Goal: Task Accomplishment & Management: Manage account settings

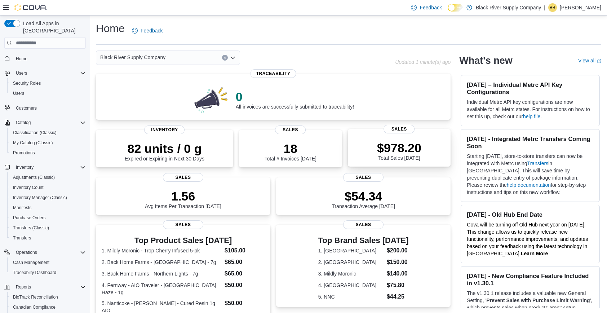
click at [402, 161] on div "$978.20 Total Sales [DATE]" at bounding box center [399, 151] width 44 height 20
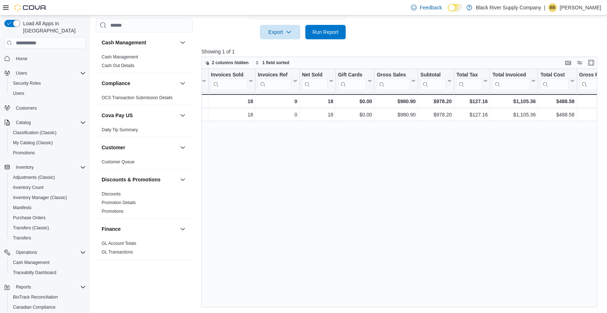
scroll to position [0, 96]
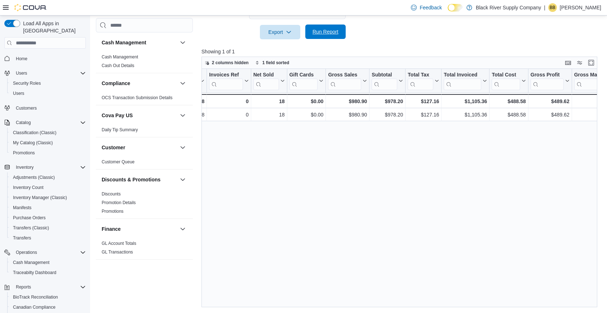
click at [328, 33] on span "Run Report" at bounding box center [326, 31] width 26 height 7
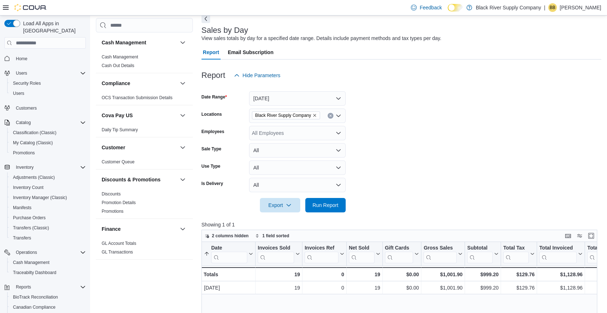
scroll to position [0, 0]
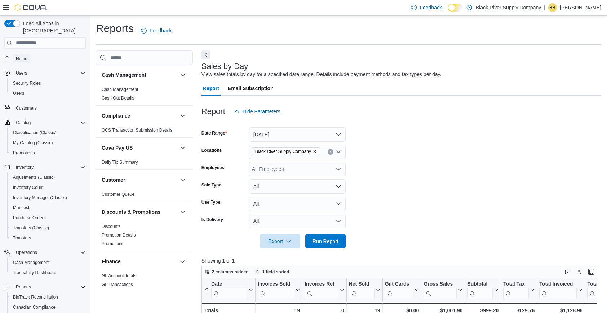
click at [26, 56] on span "Home" at bounding box center [22, 59] width 12 height 6
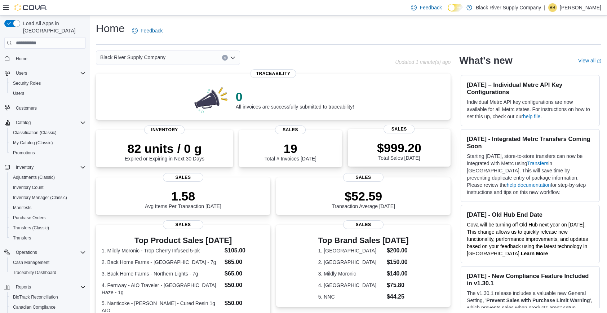
click at [400, 159] on div "$999.20 Total Sales Today" at bounding box center [399, 151] width 44 height 20
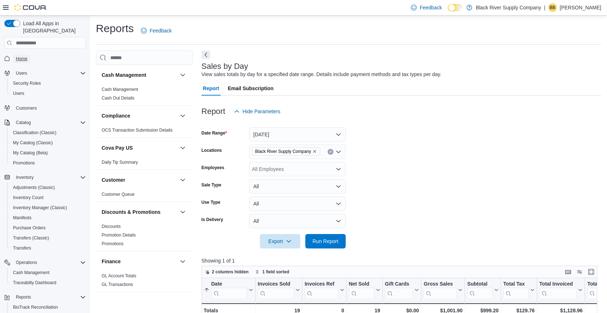
click at [27, 56] on span "Home" at bounding box center [22, 59] width 12 height 6
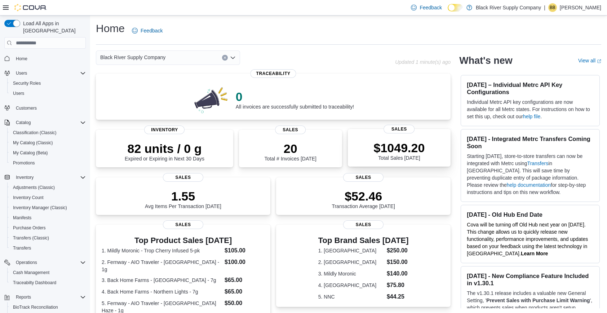
click at [398, 155] on p "$1049.20" at bounding box center [399, 148] width 51 height 14
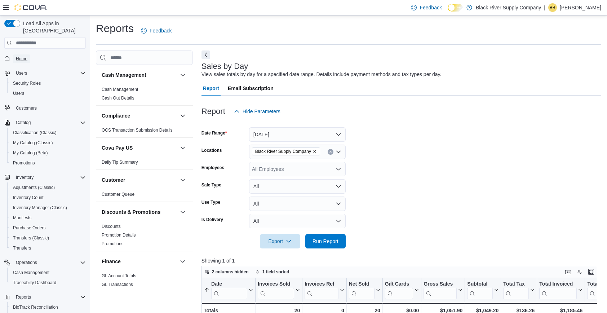
click at [26, 56] on span "Home" at bounding box center [22, 59] width 12 height 6
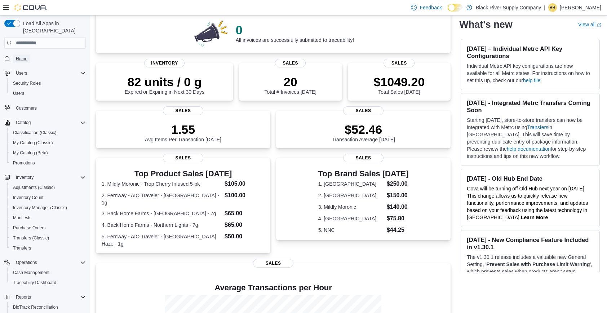
scroll to position [184, 0]
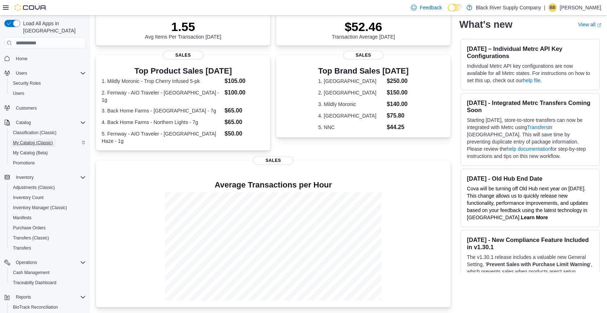
click at [48, 140] on span "My Catalog (Classic)" at bounding box center [33, 143] width 40 height 6
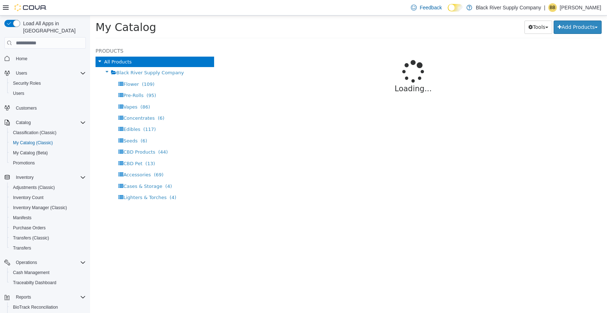
select select "**********"
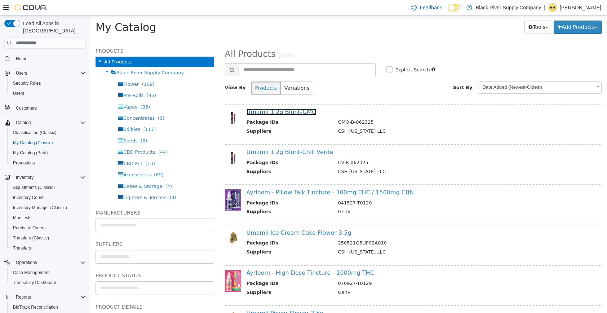
click at [299, 111] on link "Umamii 1.2g Blunt-GMO" at bounding box center [282, 112] width 70 height 7
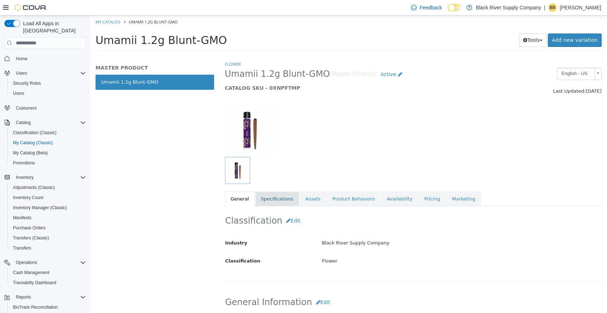
click at [284, 202] on link "Specifications" at bounding box center [277, 198] width 44 height 15
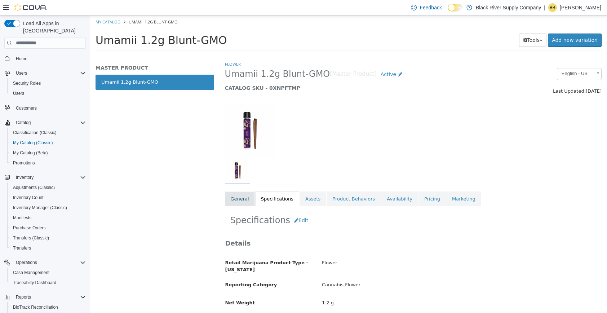
click at [247, 198] on link "General" at bounding box center [240, 198] width 30 height 15
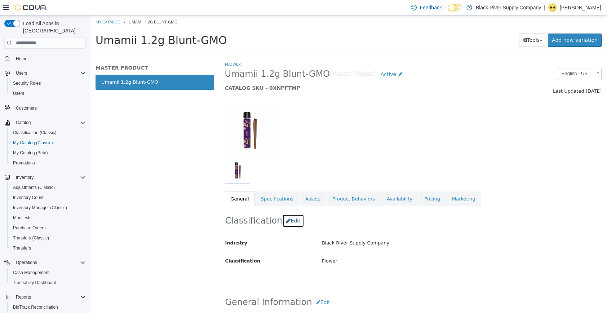
click at [293, 221] on button "Edit" at bounding box center [293, 220] width 22 height 13
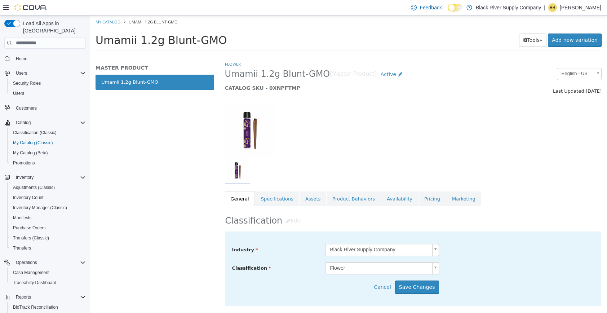
click at [374, 56] on body "Saving Bulk Changes... × My Catalog Umamii 1.2g Blunt-GMO Umamii 1.2g Blunt-GMO…" at bounding box center [348, 36] width 517 height 40
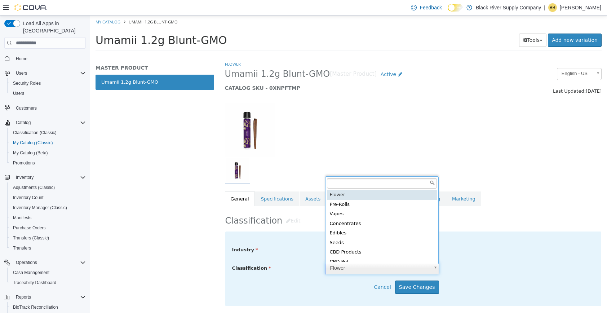
scroll to position [1, 0]
type input "*****"
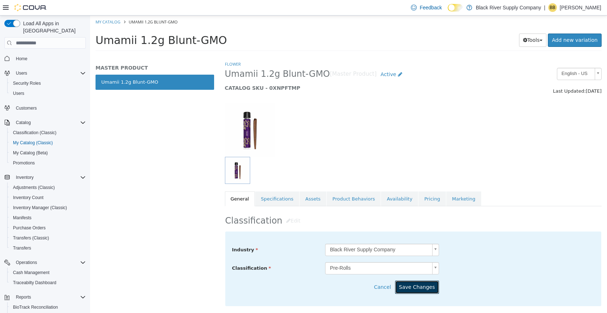
click at [422, 289] on button "Save Changes" at bounding box center [417, 286] width 44 height 13
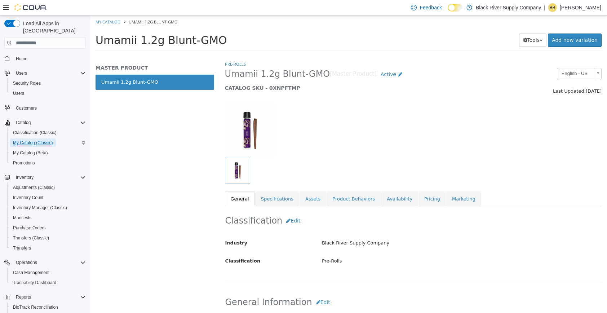
click at [41, 140] on span "My Catalog (Classic)" at bounding box center [33, 143] width 40 height 6
click at [109, 25] on link "My Catalog" at bounding box center [108, 21] width 25 height 5
select select "**********"
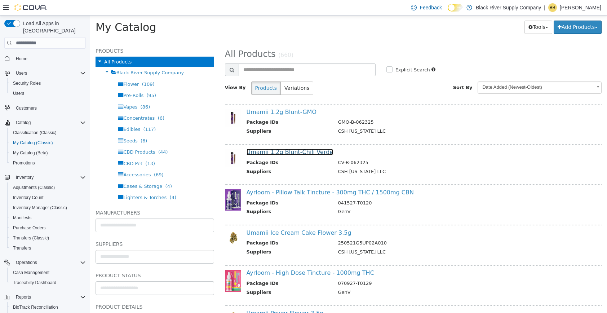
click at [308, 155] on link "Umamii 1.2g Blunt-Chili Verde" at bounding box center [290, 152] width 87 height 7
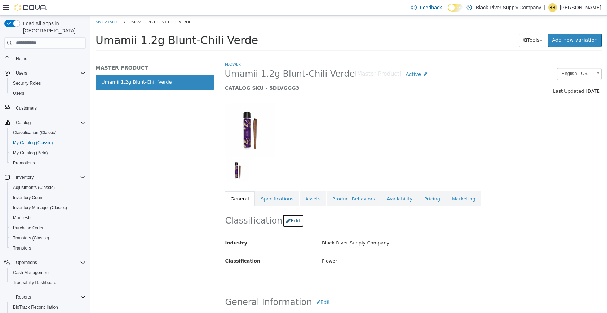
click at [288, 218] on button "Edit" at bounding box center [293, 220] width 22 height 13
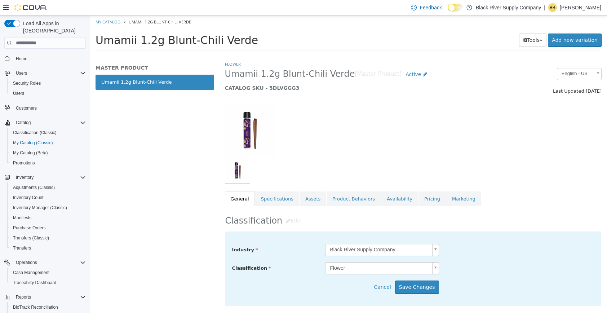
click at [359, 56] on body "Saving Bulk Changes... × My Catalog Umamii 1.2g Blunt-Chili Verde Umamii 1.2g B…" at bounding box center [348, 36] width 517 height 40
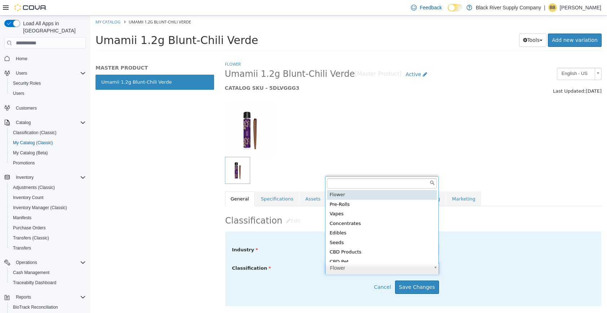
scroll to position [1, 0]
type input "*****"
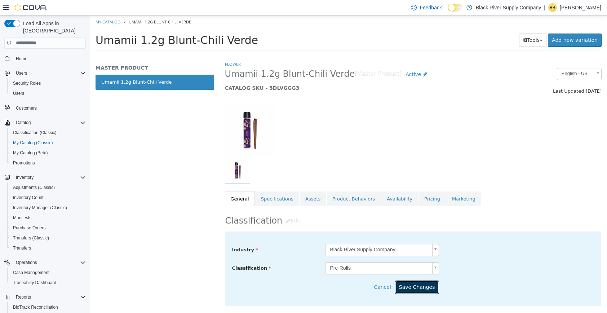
click at [417, 289] on button "Save Changes" at bounding box center [417, 286] width 44 height 13
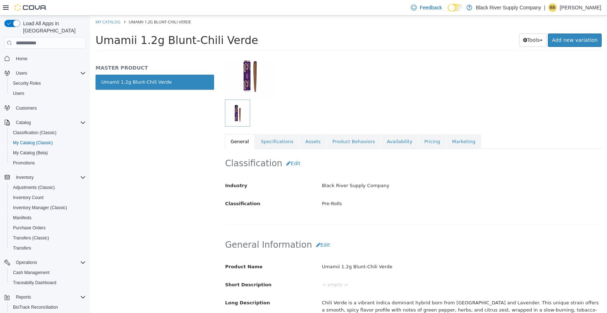
scroll to position [0, 0]
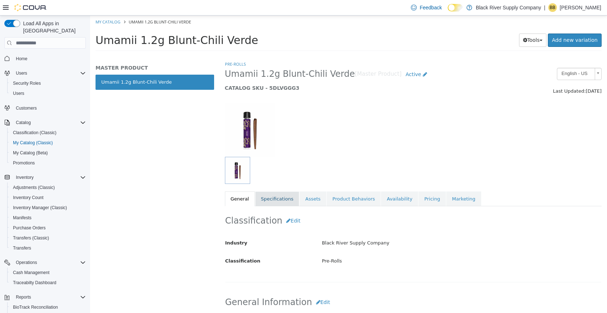
click at [275, 200] on link "Specifications" at bounding box center [277, 198] width 44 height 15
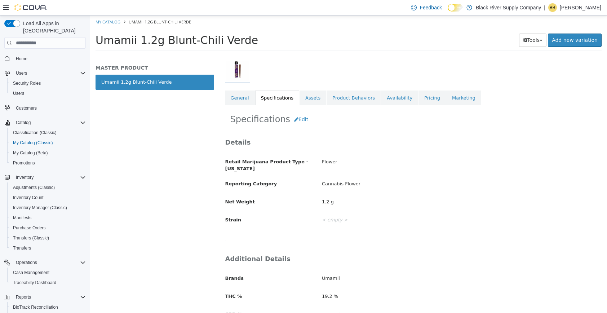
scroll to position [147, 0]
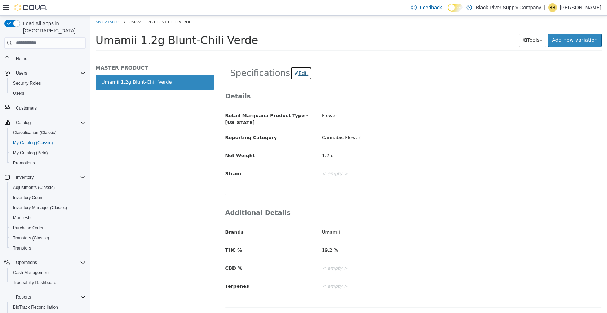
click at [296, 73] on button "Edit" at bounding box center [301, 73] width 22 height 13
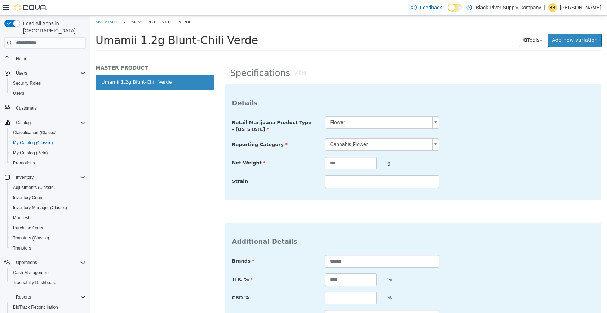
click at [365, 56] on body "**********" at bounding box center [348, 36] width 517 height 40
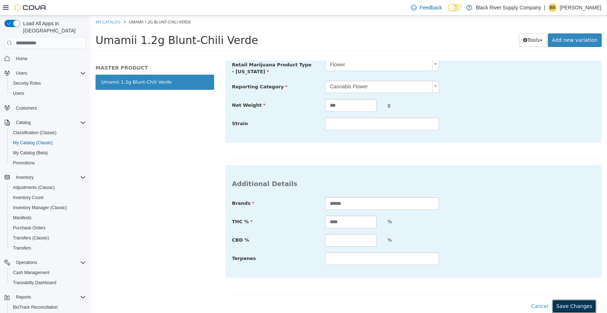
click at [578, 305] on button "Save Changes" at bounding box center [574, 306] width 44 height 13
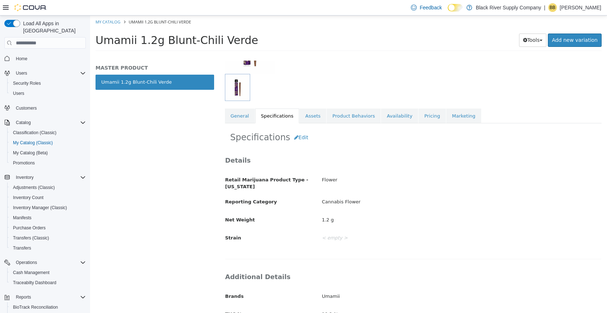
scroll to position [0, 0]
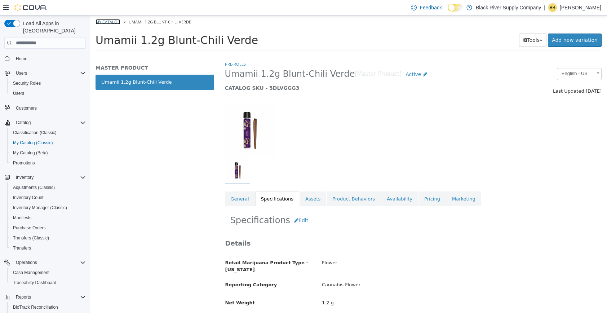
click at [114, 23] on link "My Catalog" at bounding box center [108, 21] width 25 height 5
select select "**********"
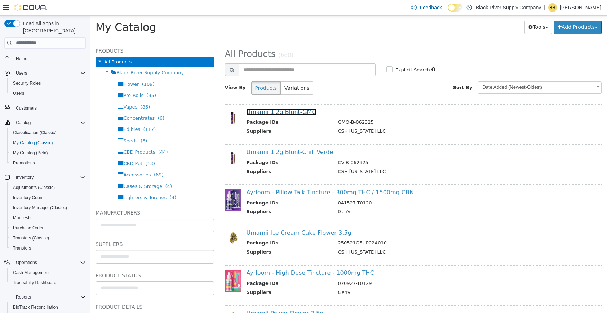
click at [286, 111] on link "Umamii 1.2g Blunt-GMO" at bounding box center [282, 112] width 70 height 7
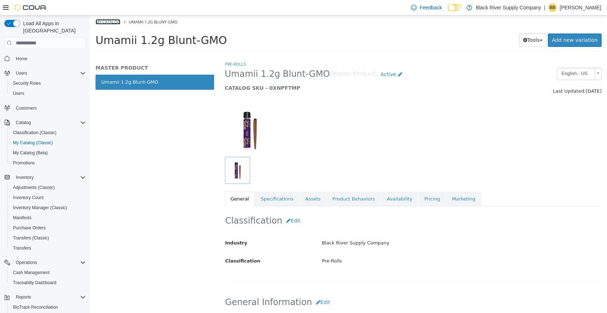
click at [111, 23] on link "My Catalog" at bounding box center [108, 21] width 25 height 5
select select "**********"
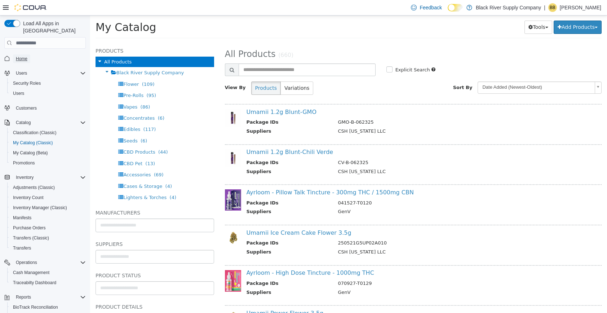
click at [21, 56] on span "Home" at bounding box center [22, 59] width 12 height 6
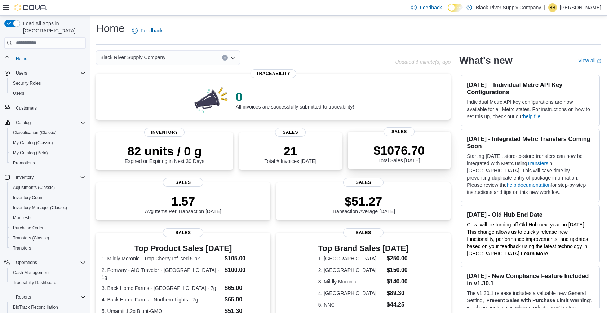
click at [399, 161] on div "$1076.70 Total Sales Today" at bounding box center [399, 153] width 51 height 20
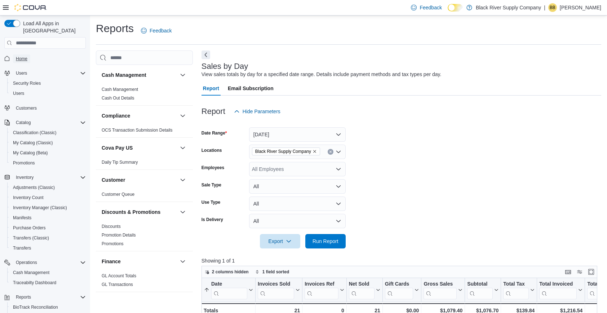
click at [21, 56] on span "Home" at bounding box center [22, 59] width 12 height 6
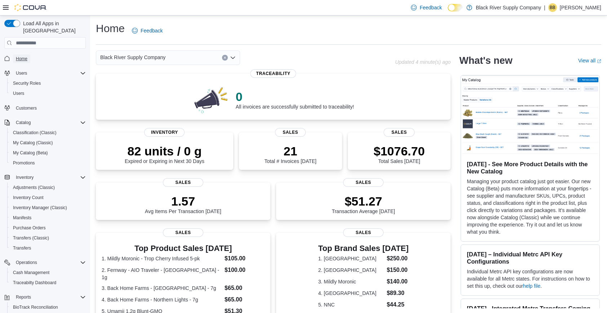
click at [25, 56] on span "Home" at bounding box center [22, 59] width 12 height 6
click at [414, 155] on p "$1076.70" at bounding box center [399, 150] width 51 height 14
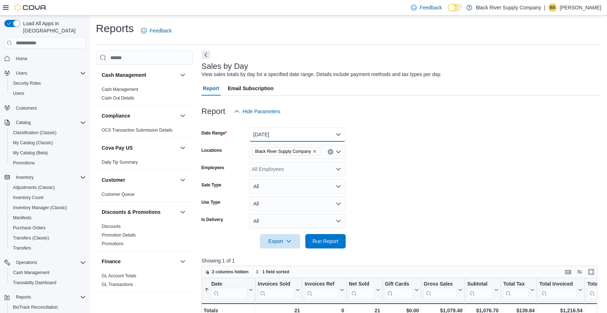
click at [273, 136] on button "[DATE]" at bounding box center [297, 134] width 97 height 14
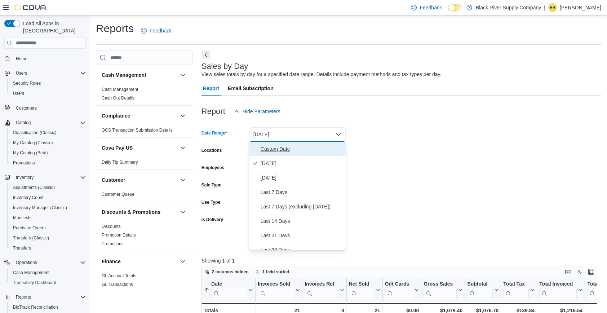
click at [278, 148] on span "Custom Date" at bounding box center [302, 149] width 82 height 9
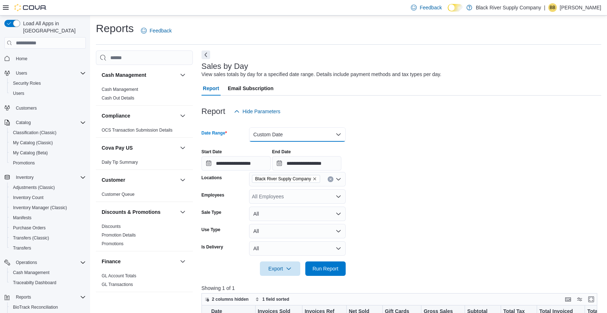
click at [304, 134] on button "Custom Date" at bounding box center [297, 134] width 97 height 14
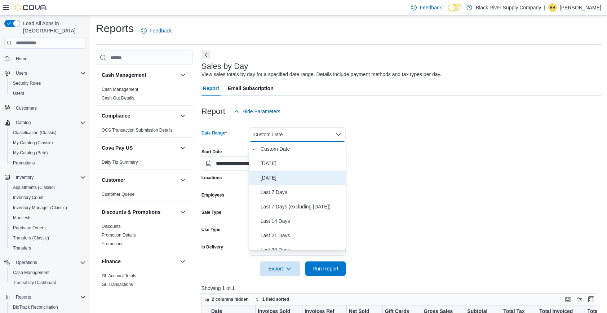
click at [275, 180] on span "Yesterday" at bounding box center [302, 177] width 82 height 9
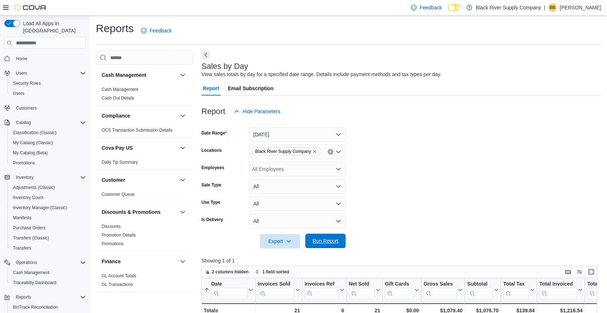
click at [332, 241] on span "Run Report" at bounding box center [326, 240] width 26 height 7
click at [20, 56] on span "Home" at bounding box center [22, 59] width 12 height 6
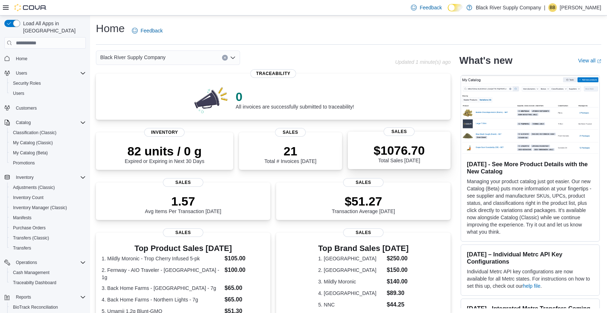
click at [369, 147] on div "$1076.70 Total Sales Today" at bounding box center [400, 151] width 92 height 23
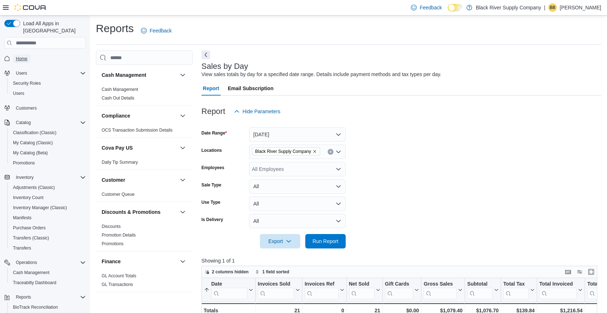
click at [23, 56] on span "Home" at bounding box center [22, 59] width 12 height 6
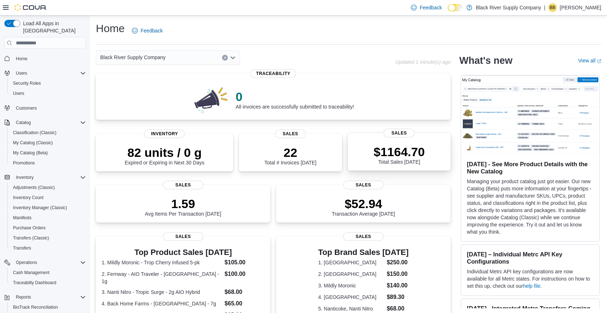
click at [415, 151] on p "$1164.70" at bounding box center [399, 152] width 51 height 14
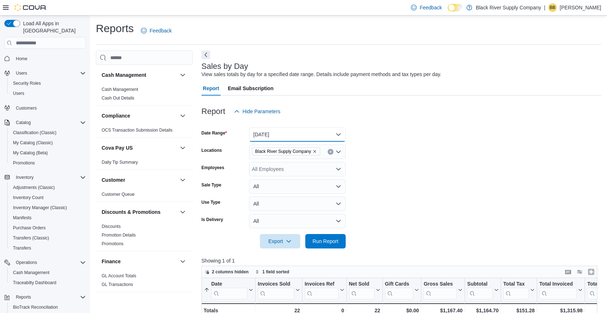
click at [304, 136] on button "[DATE]" at bounding box center [297, 134] width 97 height 14
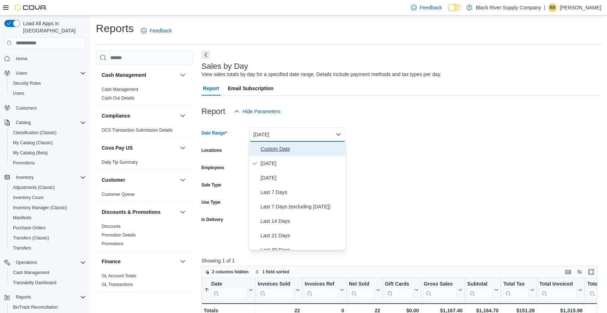
click at [282, 150] on span "Custom Date" at bounding box center [302, 149] width 82 height 9
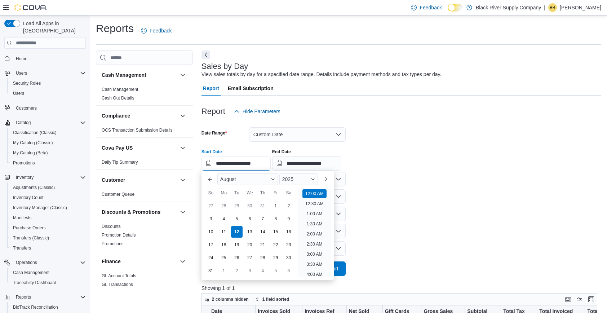
click at [245, 170] on input "**********" at bounding box center [236, 163] width 69 height 14
click at [235, 219] on div "5" at bounding box center [236, 219] width 13 height 13
type input "**********"
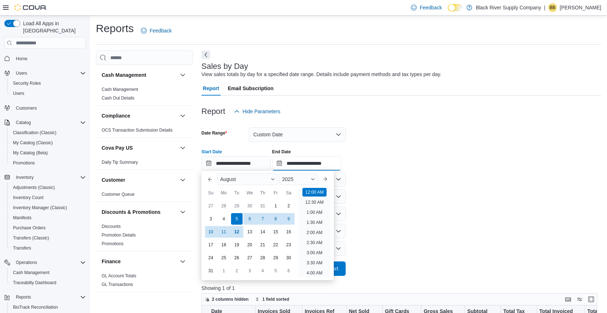
click at [332, 162] on input "**********" at bounding box center [306, 163] width 69 height 14
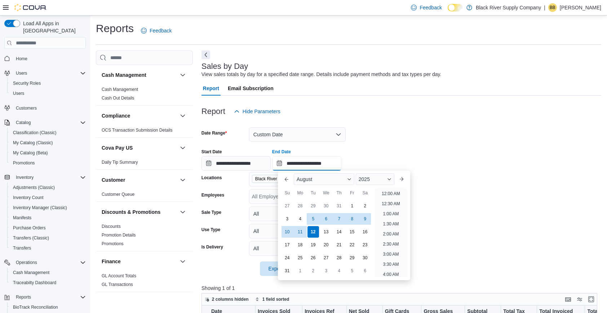
scroll to position [397, 0]
click at [312, 217] on div "5" at bounding box center [313, 219] width 13 height 13
type input "**********"
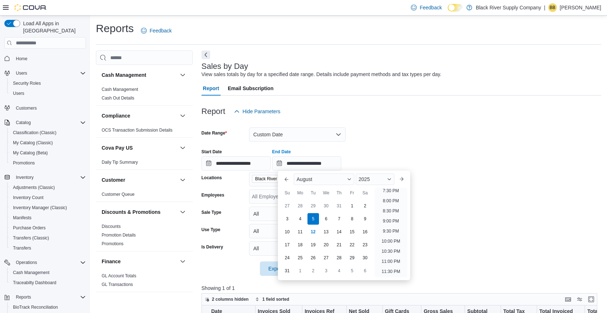
click at [482, 201] on form "**********" at bounding box center [402, 197] width 400 height 157
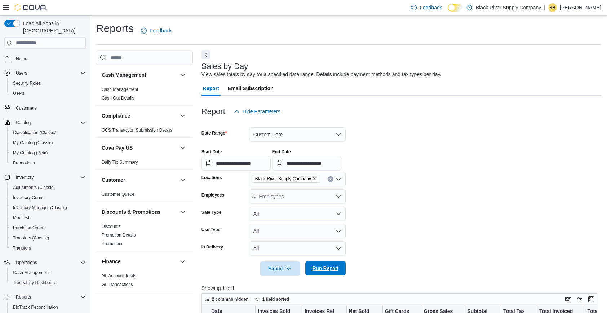
click at [331, 272] on span "Run Report" at bounding box center [326, 268] width 26 height 7
click at [22, 56] on span "Home" at bounding box center [22, 59] width 12 height 6
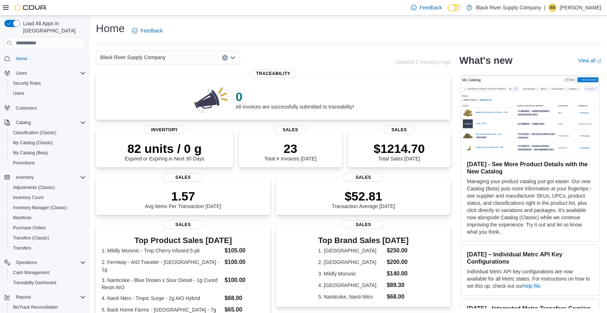
click at [414, 138] on div "$1214.70 Total Sales [DATE]" at bounding box center [400, 149] width 92 height 23
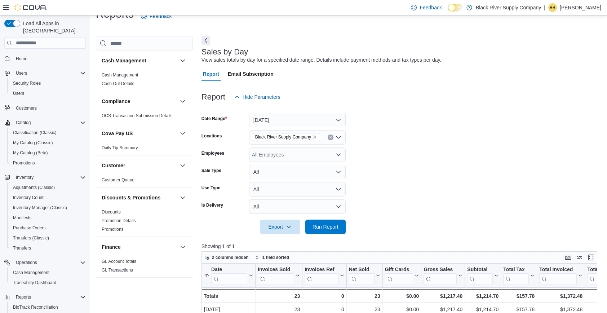
scroll to position [8, 0]
